Goal: Task Accomplishment & Management: Complete application form

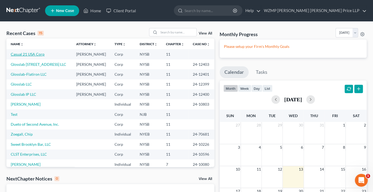
click at [41, 54] on link "Casual 21 USA Corp" at bounding box center [28, 54] width 34 height 5
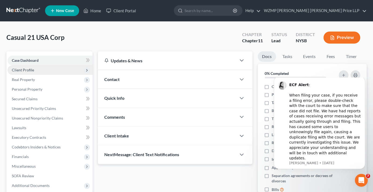
click at [33, 71] on span "Client Profile" at bounding box center [23, 70] width 22 height 5
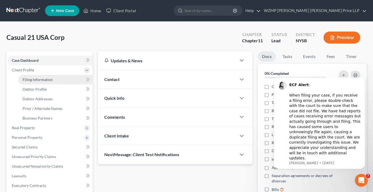
click at [35, 79] on span "Filing Information" at bounding box center [38, 79] width 30 height 5
select select "1"
select select "0"
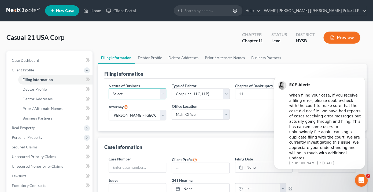
click at [109, 89] on select "Select Clearing Bank Commodity Broker Health Care Business Other Railroad Singl…" at bounding box center [138, 94] width 58 height 11
select select "3"
click option "Other" at bounding box center [0, 0] width 0 height 0
click at [361, 178] on icon "Open Intercom Messenger" at bounding box center [361, 180] width 9 height 9
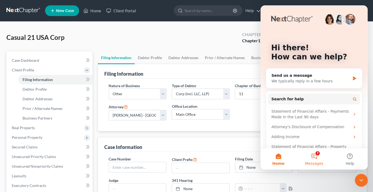
click at [317, 155] on button "7 Messages" at bounding box center [314, 158] width 36 height 21
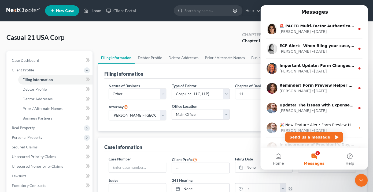
click at [317, 155] on button "7 Messages" at bounding box center [314, 158] width 36 height 21
click at [315, 157] on button "7 Messages" at bounding box center [314, 158] width 36 height 21
click at [362, 181] on icon "Close Intercom Messenger" at bounding box center [361, 180] width 6 height 6
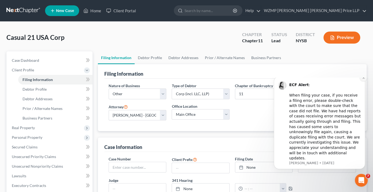
click at [363, 79] on icon "Dismiss notification" at bounding box center [363, 77] width 3 height 3
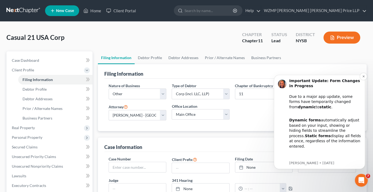
click at [364, 82] on div "Important Update: Form Changes in Progress Due to a major app update, some form…" at bounding box center [319, 122] width 91 height 94
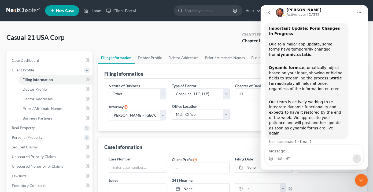
scroll to position [25, 0]
click at [361, 182] on icon "Close Intercom Messenger" at bounding box center [361, 180] width 6 height 6
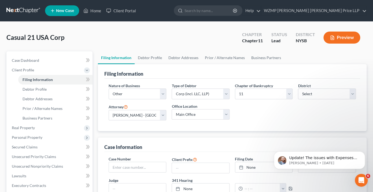
scroll to position [0, 0]
click at [363, 154] on icon "Dismiss notification" at bounding box center [363, 153] width 3 height 3
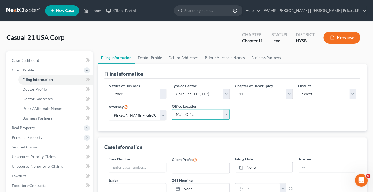
select select "0"
click option "WZMP [PERSON_NAME] [PERSON_NAME] Price LLP" at bounding box center [0, 0] width 0 height 0
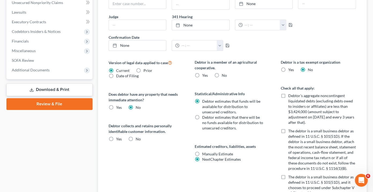
scroll to position [165, 0]
click at [116, 139] on label "Yes" at bounding box center [119, 138] width 6 height 5
click at [118, 139] on input "Yes" at bounding box center [119, 137] width 3 height 3
radio input "true"
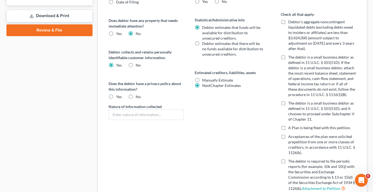
scroll to position [240, 0]
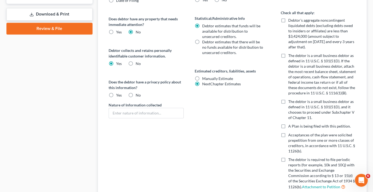
click at [116, 96] on label "Yes" at bounding box center [119, 95] width 6 height 5
click at [118, 96] on input "Yes" at bounding box center [119, 94] width 3 height 3
radio input "true"
click at [115, 111] on input "text" at bounding box center [146, 113] width 75 height 10
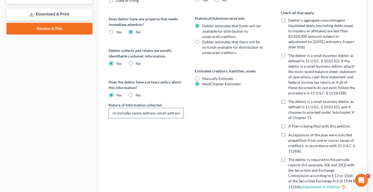
click at [153, 113] on input "Debtor retains customer order information, which includes name, address, email …" at bounding box center [146, 113] width 75 height 10
click at [139, 114] on input "Debtor retains customer order information, which includes name, address, email …" at bounding box center [146, 113] width 75 height 10
click at [180, 113] on input "Debtor retains customer order information, which includes name, billing and shi…" at bounding box center [146, 113] width 75 height 10
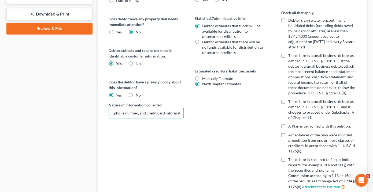
click at [222, 118] on div "Debtor is a member of an agricultural cooperative. Yes No Statistical/Administr…" at bounding box center [232, 103] width 86 height 238
click at [151, 113] on input "Debtor retains customer order information, which includes name, billing and shi…" at bounding box center [146, 113] width 75 height 10
type input "Debtor retains customer order information, which includes name, billing and shi…"
click at [225, 132] on div "Debtor is a member of an agricultural cooperative. Yes No Statistical/Administr…" at bounding box center [232, 103] width 86 height 238
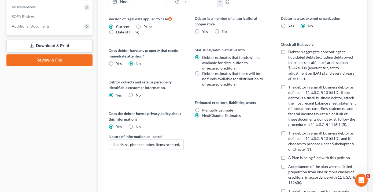
scroll to position [209, 0]
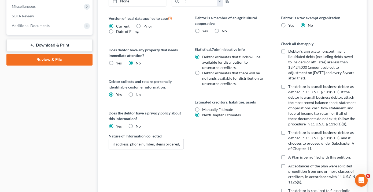
click at [221, 31] on label "No" at bounding box center [223, 30] width 5 height 5
click at [224, 31] on input "No" at bounding box center [225, 29] width 3 height 3
radio input "true"
click at [288, 50] on label "Debtor’s aggregate noncontingent liquidated debts (excluding debts owed to insi…" at bounding box center [322, 65] width 68 height 32
click at [290, 50] on input "Debtor’s aggregate noncontingent liquidated debts (excluding debts owed to insi…" at bounding box center [291, 50] width 3 height 3
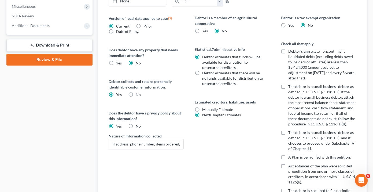
checkbox input "true"
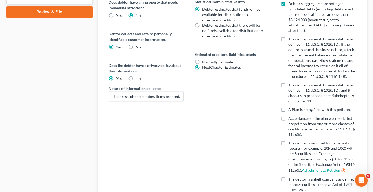
scroll to position [257, 0]
click at [288, 84] on label "The debtor is a small business debtor as defined in 11 U.S.C. § 101(51D), and i…" at bounding box center [322, 92] width 68 height 21
click at [290, 84] on input "The debtor is a small business debtor as defined in 11 U.S.C. § 101(51D), and i…" at bounding box center [291, 83] width 3 height 3
checkbox input "true"
click at [288, 39] on label "The debtor is a small business debtor as defined in 11 U.S.C. § 101(51D). If th…" at bounding box center [322, 57] width 68 height 43
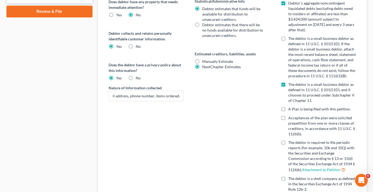
click at [290, 39] on input "The debtor is a small business debtor as defined in 11 U.S.C. § 101(51D). If th…" at bounding box center [291, 37] width 3 height 3
checkbox input "true"
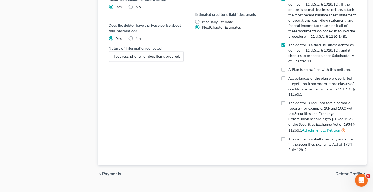
scroll to position [307, 0]
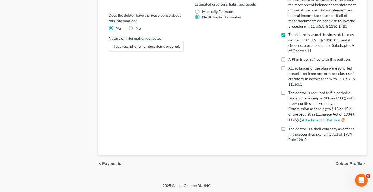
click at [345, 165] on span "Debtor Profile" at bounding box center [348, 164] width 27 height 4
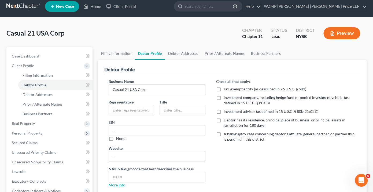
scroll to position [8, 0]
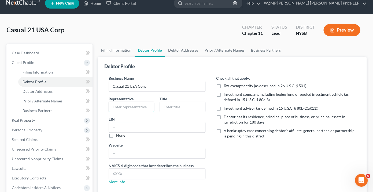
click at [125, 108] on input "text" at bounding box center [131, 107] width 45 height 10
type input "[PERSON_NAME]"
click at [164, 108] on input "text" at bounding box center [182, 107] width 45 height 10
type input "CFO"
click at [128, 126] on input "text" at bounding box center [157, 127] width 96 height 10
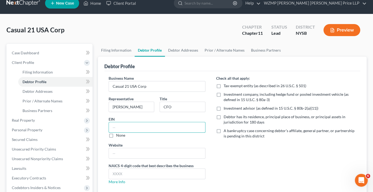
paste input "[US_EMPLOYER_IDENTIFICATION_NUMBER]"
type input "[US_EMPLOYER_IDENTIFICATION_NUMBER]"
click at [125, 154] on input "text" at bounding box center [157, 153] width 96 height 10
